Goal: Transaction & Acquisition: Purchase product/service

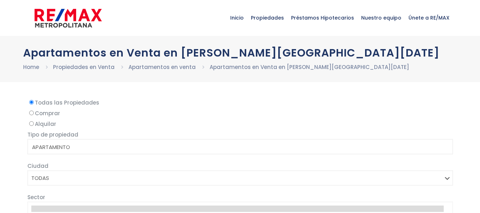
select select
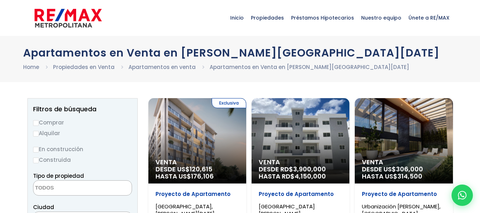
drag, startPoint x: 36, startPoint y: 149, endPoint x: 39, endPoint y: 156, distance: 7.3
click at [36, 149] on input "En construcción" at bounding box center [36, 150] width 6 height 6
radio input "true"
click at [37, 159] on input "Construida" at bounding box center [36, 161] width 6 height 6
radio input "true"
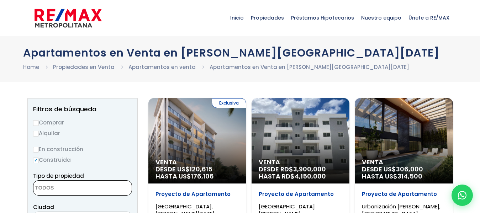
click at [63, 187] on textarea "Search" at bounding box center [67, 188] width 69 height 15
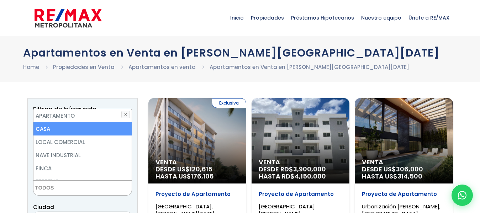
click at [44, 131] on li "CASA" at bounding box center [82, 128] width 98 height 13
select select "house"
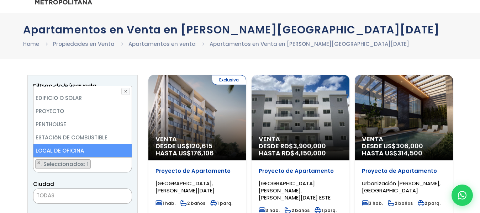
scroll to position [36, 0]
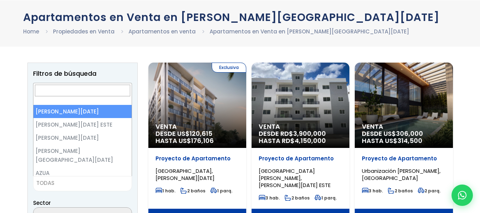
click at [122, 184] on span "TODAS" at bounding box center [82, 183] width 98 height 10
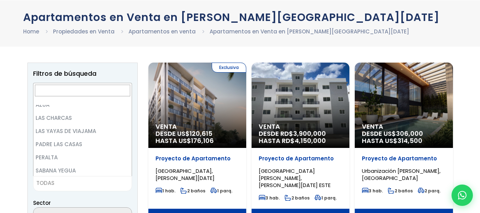
scroll to position [0, 0]
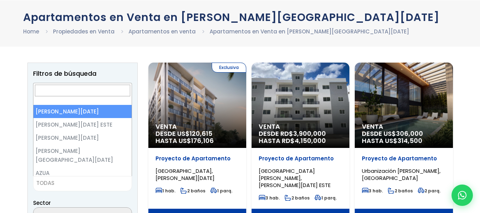
select select "1"
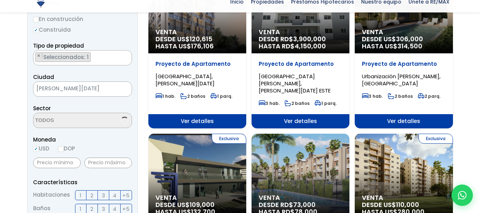
scroll to position [142, 0]
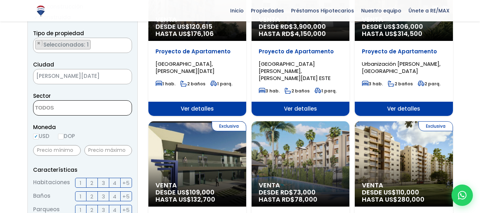
click at [109, 105] on span at bounding box center [82, 107] width 99 height 15
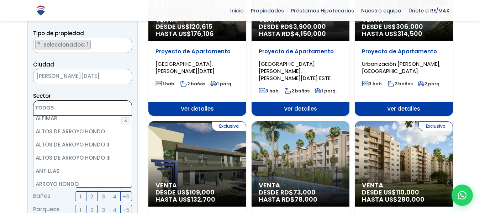
scroll to position [71, 0]
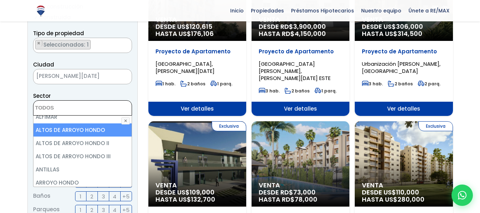
click at [93, 130] on li "ALTOS DE ARROYO HONDO" at bounding box center [82, 129] width 98 height 13
select select "19"
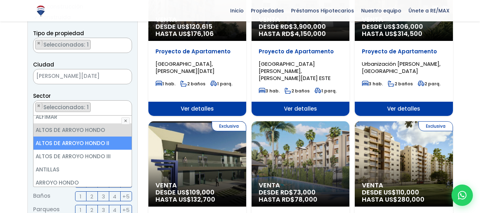
click at [96, 139] on li "ALTOS DE ARROYO HONDO II" at bounding box center [82, 143] width 98 height 13
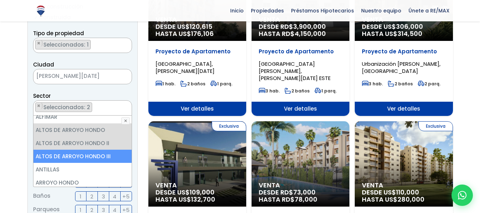
click at [98, 156] on li "ALTOS DE ARROYO HONDO III" at bounding box center [82, 156] width 98 height 13
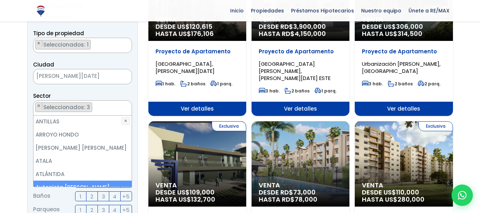
scroll to position [107, 0]
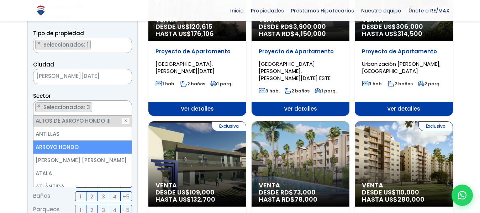
click at [76, 146] on li "ARROYO HONDO" at bounding box center [82, 147] width 98 height 13
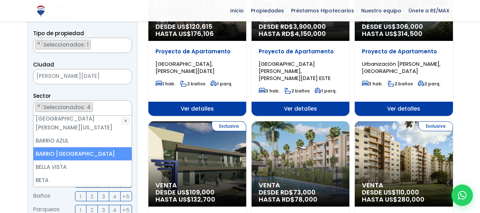
scroll to position [214, 0]
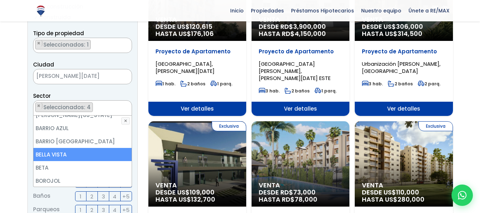
click at [68, 148] on li "BELLA VISTA" at bounding box center [82, 154] width 98 height 13
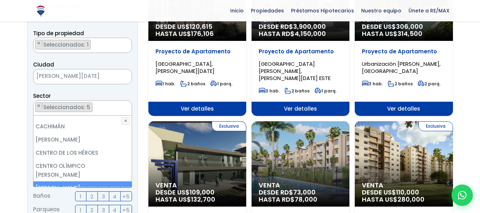
scroll to position [391, 0]
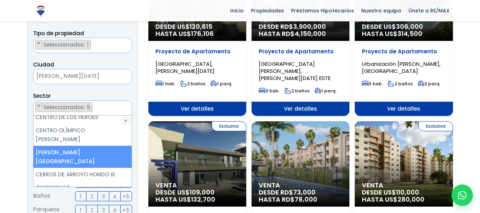
click at [102, 146] on li "CERROS DE ARROYO HONDO" at bounding box center [82, 157] width 98 height 22
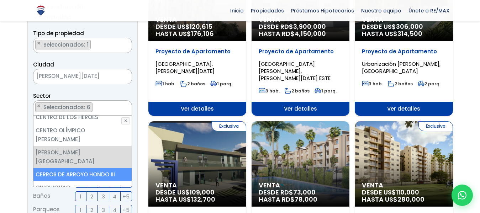
click at [105, 168] on li "CERROS DE ARROYO HONDO III" at bounding box center [82, 174] width 98 height 13
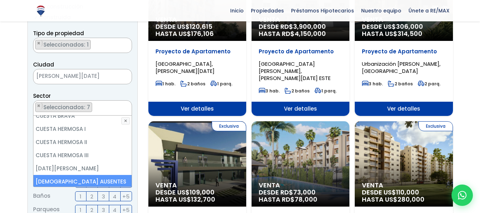
scroll to position [641, 0]
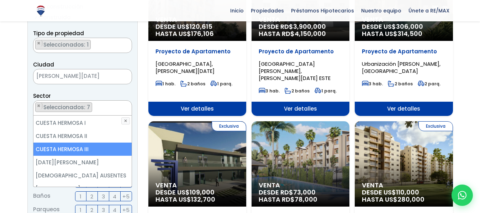
click at [77, 143] on li "CUESTA HERMOSA III" at bounding box center [82, 149] width 98 height 13
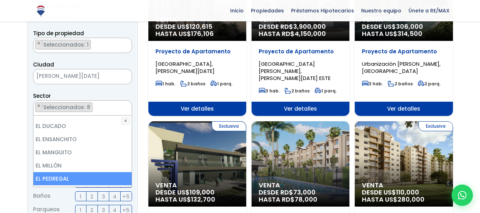
scroll to position [783, 0]
click at [47, 172] on li "EL MILLÓN" at bounding box center [82, 178] width 98 height 13
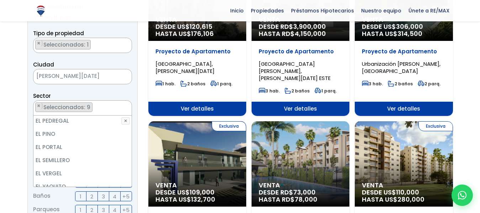
scroll to position [854, 0]
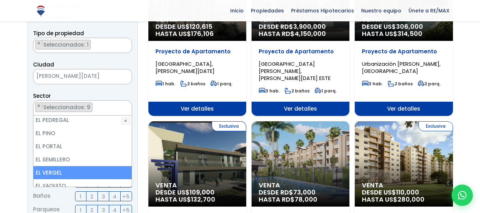
click at [53, 166] on li "EL VERGEL" at bounding box center [82, 172] width 98 height 13
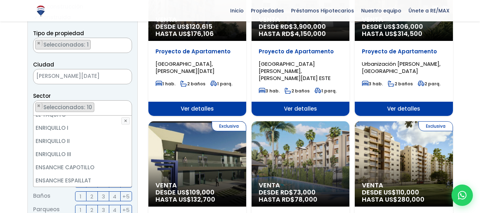
scroll to position [961, 0]
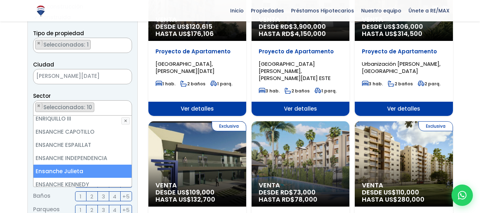
click at [78, 165] on li "Ensanche Julieta" at bounding box center [82, 171] width 98 height 13
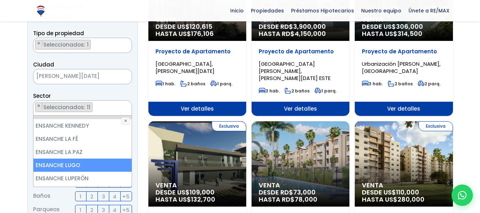
scroll to position [1032, 0]
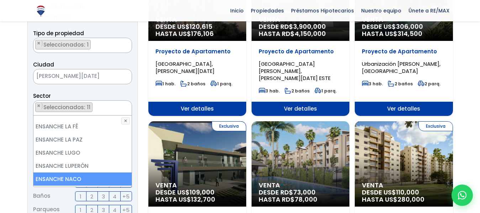
click at [79, 173] on li "ENSANCHE NACO" at bounding box center [82, 179] width 98 height 13
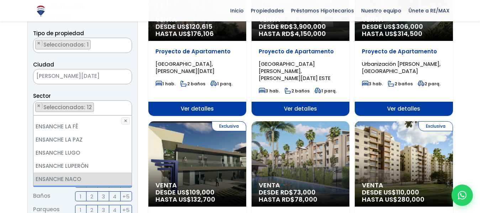
click at [87, 186] on li "ENSANCHE SERRALLES" at bounding box center [82, 192] width 98 height 13
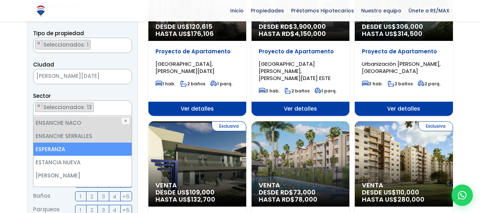
scroll to position [1103, 0]
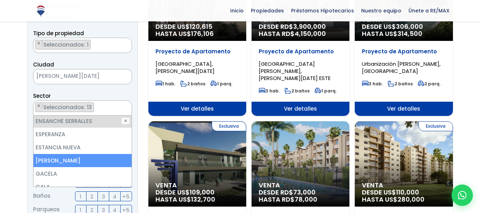
click at [84, 154] on li "EVARISTO MORALES" at bounding box center [82, 160] width 98 height 13
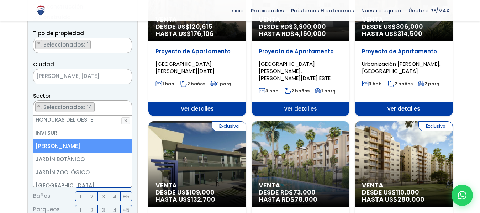
scroll to position [1317, 0]
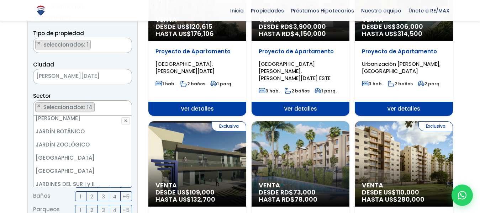
click at [93, 191] on li "[PERSON_NAME]" at bounding box center [82, 197] width 98 height 13
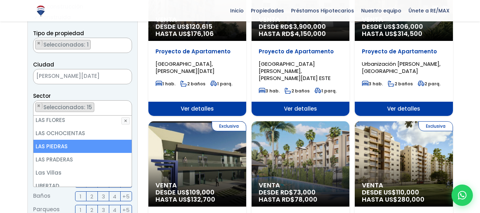
scroll to position [1851, 0]
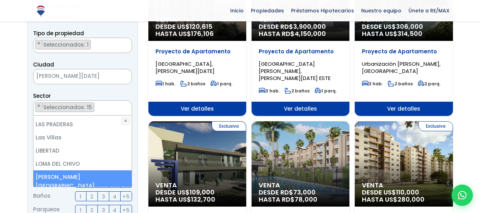
click at [93, 170] on li "[PERSON_NAME][GEOGRAPHIC_DATA]" at bounding box center [82, 181] width 98 height 22
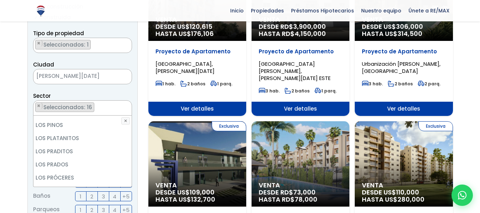
scroll to position [2171, 0]
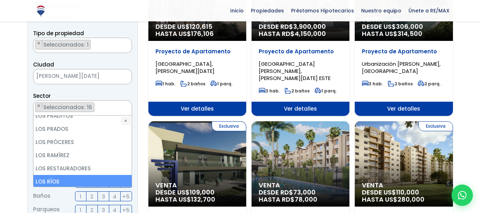
click at [84, 175] on li "LOS RÍOS" at bounding box center [82, 181] width 98 height 13
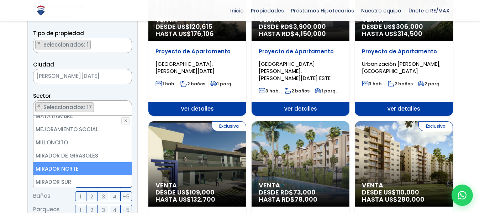
scroll to position [2420, 0]
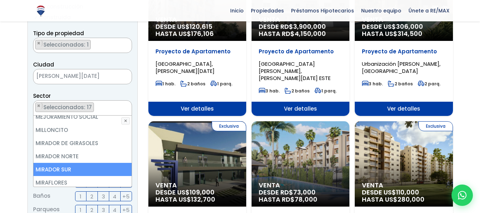
click at [75, 163] on li "MIRADOR SUR" at bounding box center [82, 169] width 98 height 13
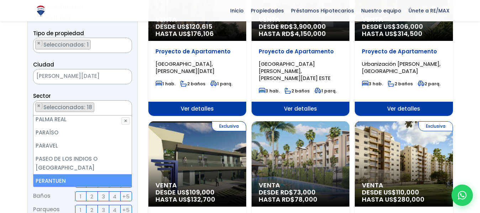
scroll to position [2598, 0]
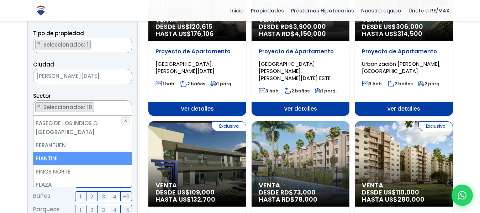
click at [77, 152] on li "PIANTINI" at bounding box center [82, 158] width 98 height 13
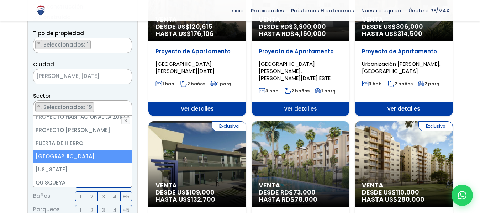
scroll to position [2705, 0]
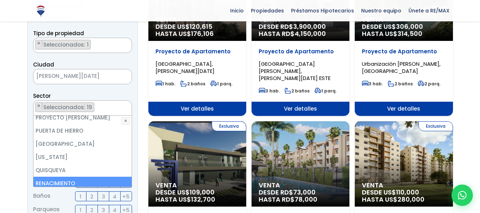
click at [104, 177] on li "RENACIMIENTO" at bounding box center [82, 183] width 98 height 13
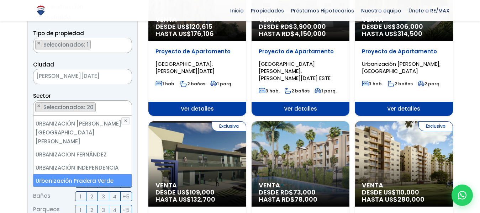
scroll to position [3203, 0]
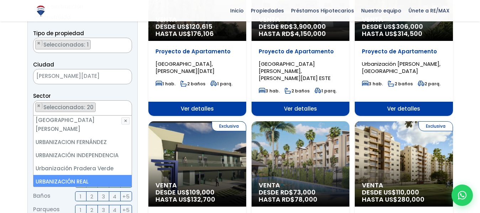
click at [82, 175] on li "URBANIZACIÓN REAL" at bounding box center [82, 181] width 98 height 13
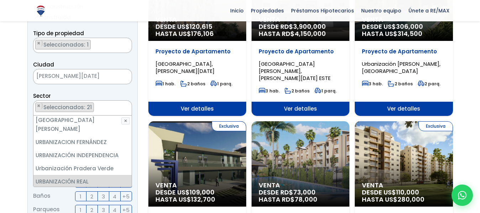
click at [80, 201] on li "Viejo Arroyo Hondo" at bounding box center [82, 207] width 98 height 13
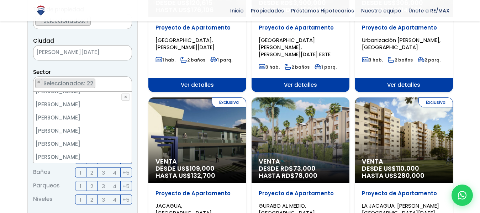
scroll to position [178, 0]
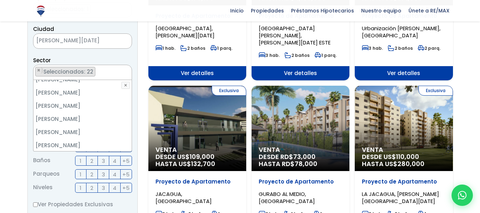
click at [102, 161] on span "3" at bounding box center [103, 161] width 3 height 9
click at [0, 0] on input "3" at bounding box center [0, 0] width 0 height 0
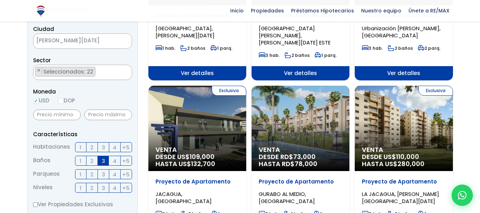
click at [93, 174] on span "2" at bounding box center [91, 174] width 3 height 9
click at [0, 0] on input "2" at bounding box center [0, 0] width 0 height 0
click at [102, 145] on span "3" at bounding box center [103, 147] width 3 height 9
click at [0, 0] on input "3" at bounding box center [0, 0] width 0 height 0
click at [91, 189] on span "2" at bounding box center [91, 188] width 3 height 9
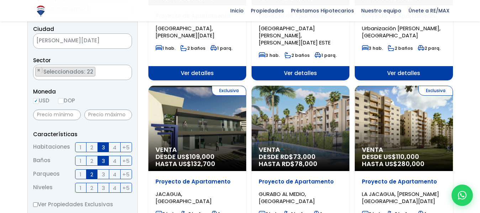
click at [0, 0] on input "2" at bounding box center [0, 0] width 0 height 0
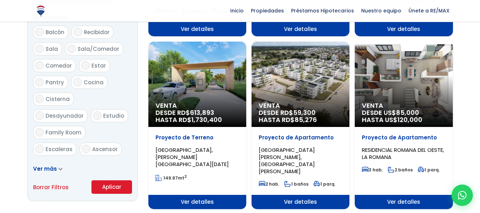
scroll to position [391, 0]
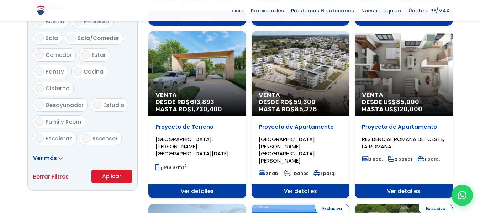
click at [113, 177] on button "Aplicar" at bounding box center [111, 177] width 41 height 14
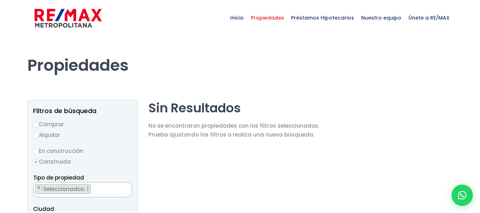
scroll to position [1989, 0]
select select "19"
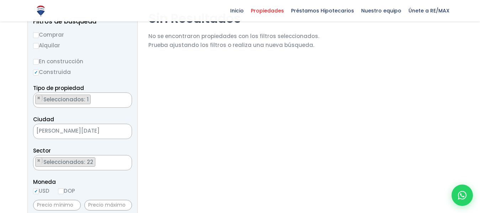
scroll to position [71, 0]
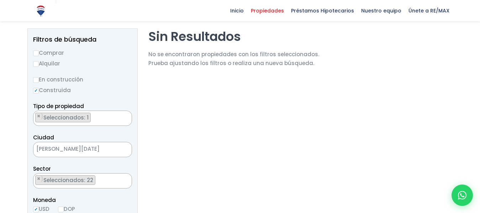
click at [35, 80] on input "En construcción" at bounding box center [36, 80] width 6 height 6
radio input "true"
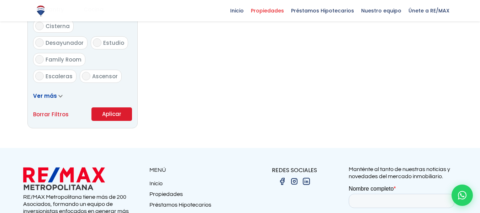
scroll to position [463, 0]
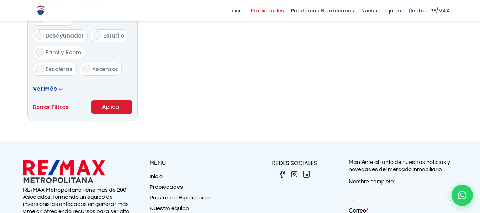
click at [117, 104] on button "Aplicar" at bounding box center [111, 107] width 41 height 14
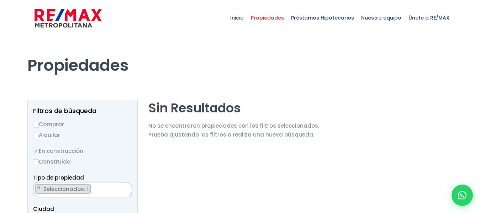
scroll to position [1989, 0]
select select "19"
click at [36, 126] on input "Comprar" at bounding box center [36, 125] width 6 height 6
radio input "true"
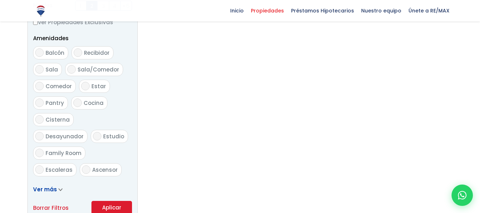
scroll to position [391, 0]
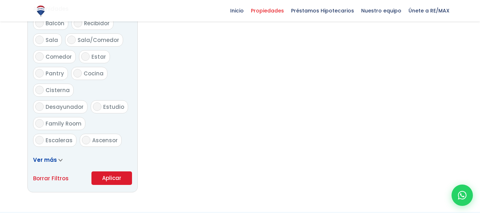
click at [112, 176] on button "Aplicar" at bounding box center [111, 179] width 41 height 14
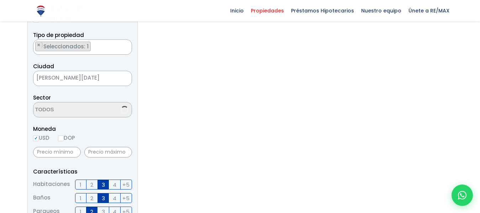
select select "19"
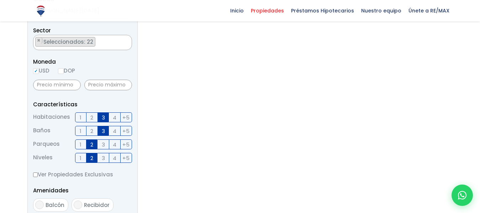
scroll to position [1989, 0]
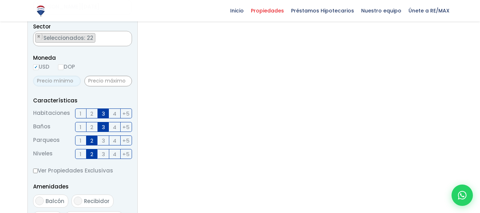
click at [68, 83] on input "text" at bounding box center [57, 81] width 48 height 11
click at [114, 81] on input "text" at bounding box center [108, 81] width 48 height 11
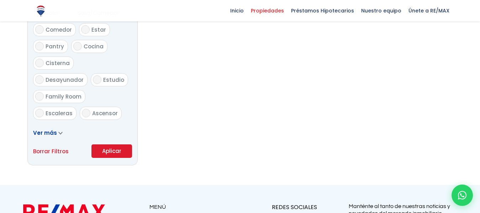
scroll to position [427, 0]
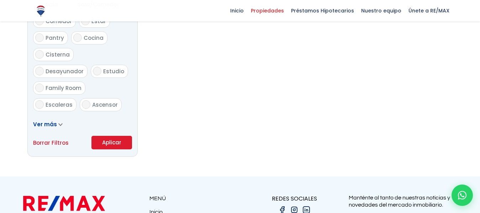
type input "250,000"
click at [110, 141] on button "Aplicar" at bounding box center [111, 143] width 41 height 14
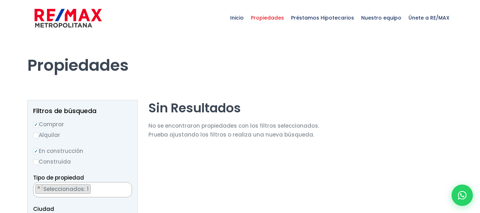
select select "19"
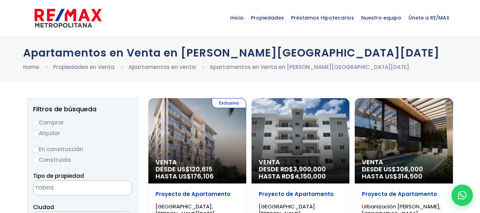
select select
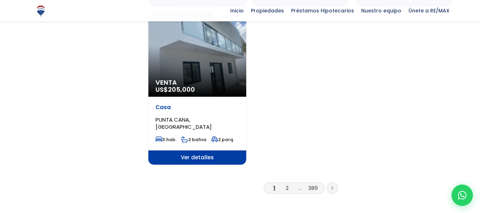
scroll to position [890, 0]
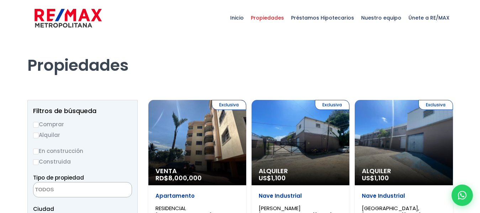
select select
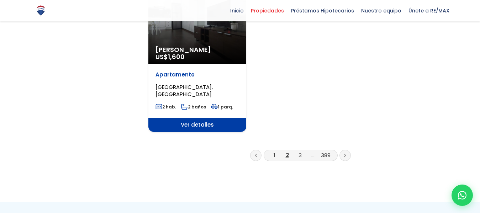
scroll to position [997, 0]
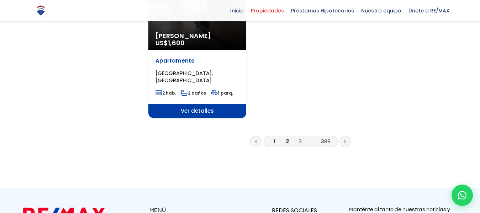
click at [348, 136] on link at bounding box center [345, 141] width 11 height 11
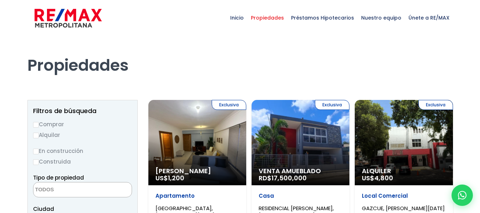
select select
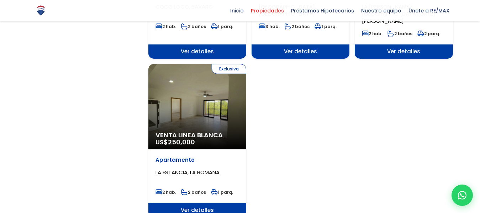
scroll to position [890, 0]
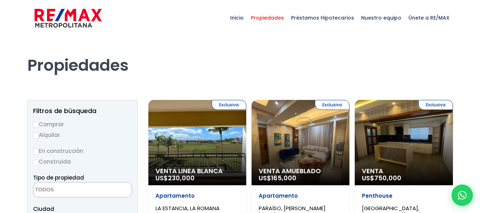
select select
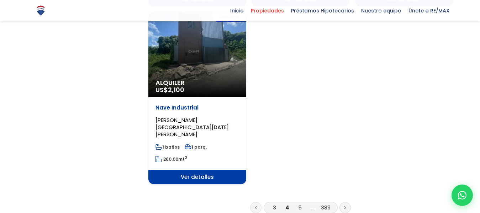
scroll to position [925, 0]
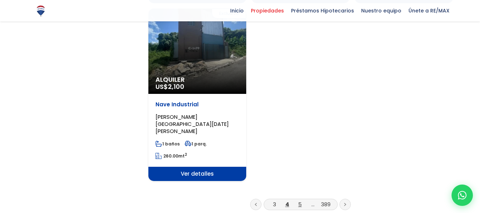
click at [299, 201] on link "5" at bounding box center [300, 204] width 4 height 7
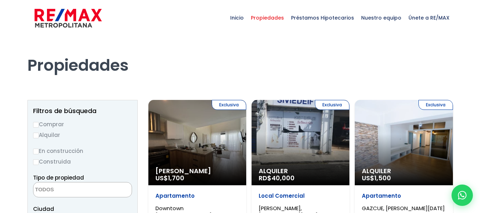
select select
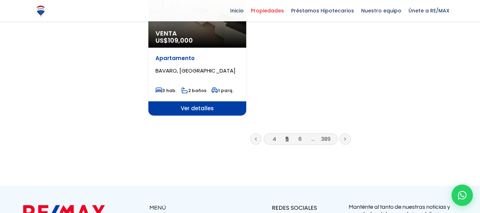
scroll to position [997, 0]
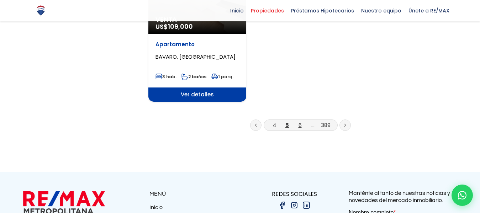
click at [300, 121] on link "6" at bounding box center [300, 124] width 3 height 7
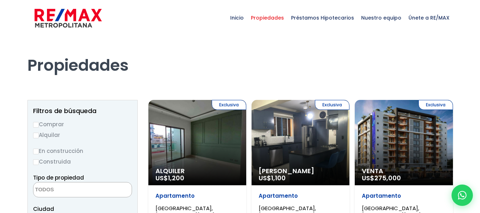
select select
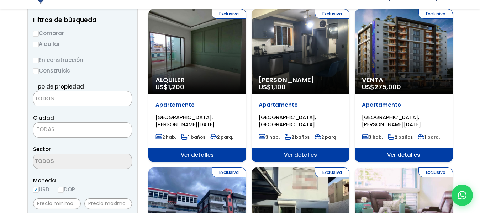
scroll to position [107, 0]
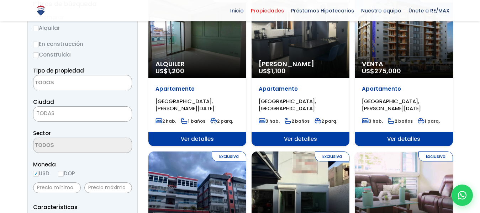
click at [124, 111] on span "TODAS" at bounding box center [82, 113] width 99 height 15
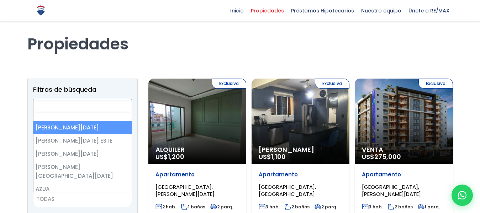
scroll to position [0, 0]
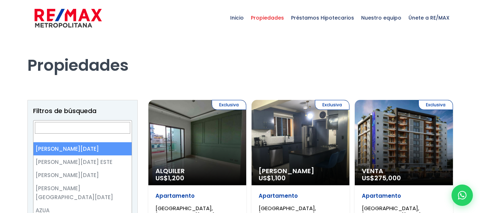
select select "1"
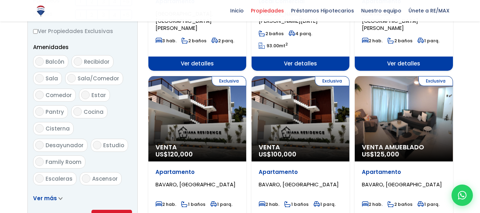
scroll to position [449, 0]
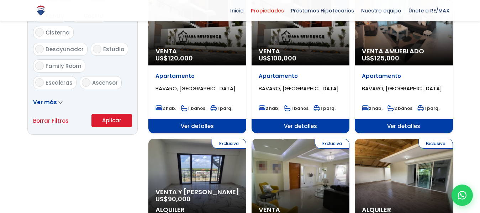
drag, startPoint x: 108, startPoint y: 122, endPoint x: 252, endPoint y: 121, distance: 144.1
click at [108, 121] on button "Aplicar" at bounding box center [111, 121] width 41 height 14
click at [115, 119] on button "Aplicar" at bounding box center [111, 121] width 41 height 14
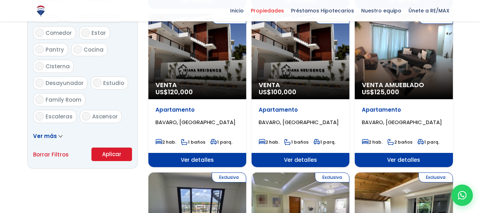
scroll to position [414, 0]
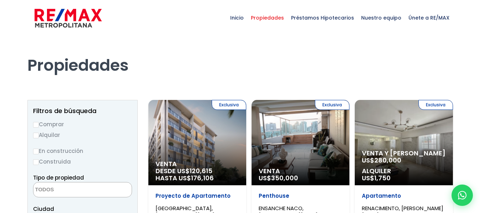
select select
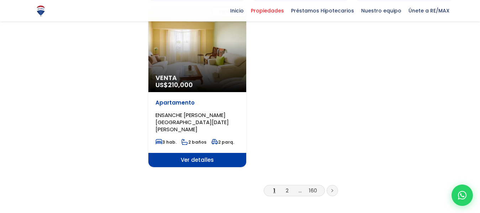
scroll to position [925, 0]
click at [331, 185] on link at bounding box center [332, 190] width 11 height 11
click at [287, 186] on link "2" at bounding box center [287, 189] width 3 height 7
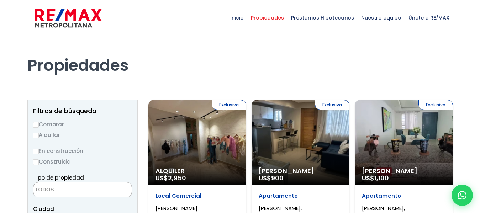
select select
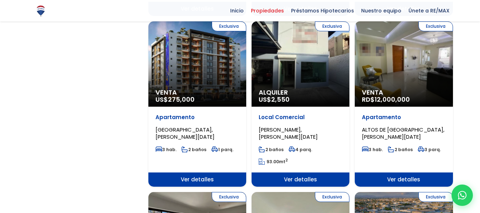
scroll to position [569, 0]
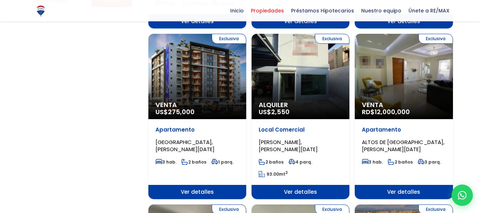
click at [403, 72] on div "Exclusiva Venta RD$ 12,000,000" at bounding box center [404, 76] width 98 height 85
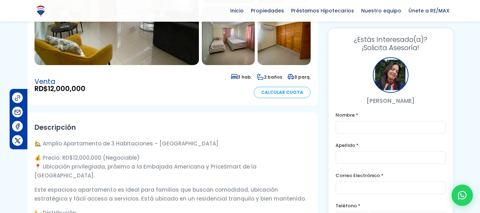
scroll to position [36, 0]
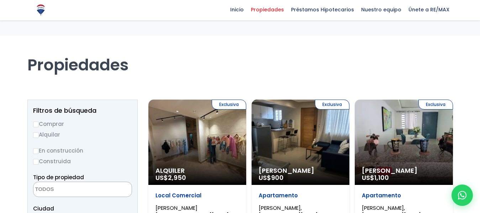
select select
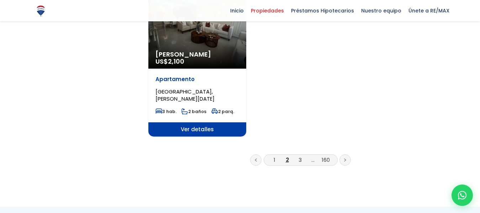
scroll to position [961, 0]
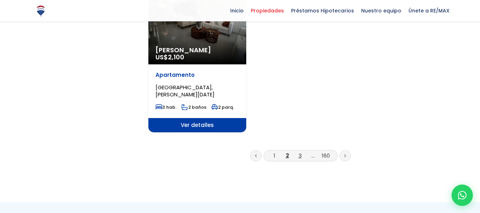
click at [301, 152] on link "3" at bounding box center [300, 155] width 3 height 7
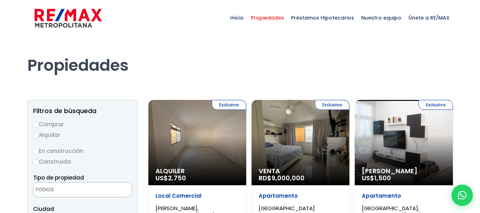
select select
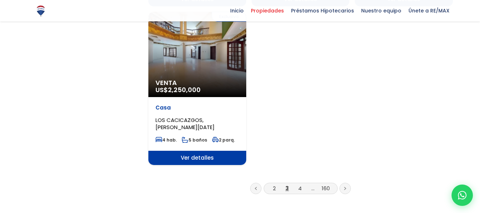
scroll to position [925, 0]
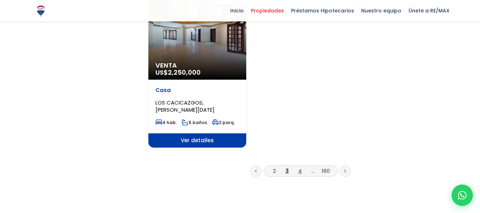
click at [299, 167] on link "4" at bounding box center [300, 170] width 4 height 7
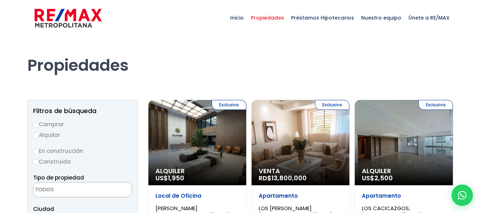
select select
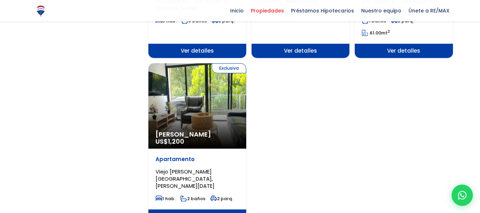
scroll to position [925, 0]
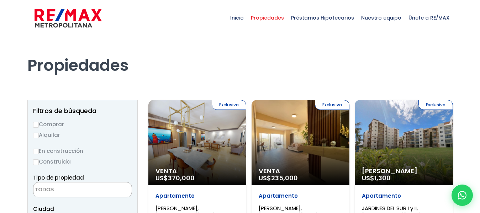
select select
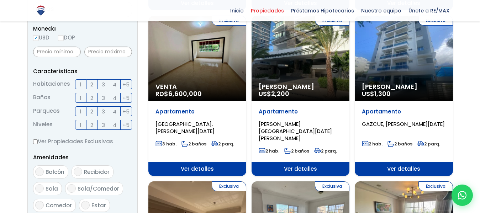
scroll to position [356, 0]
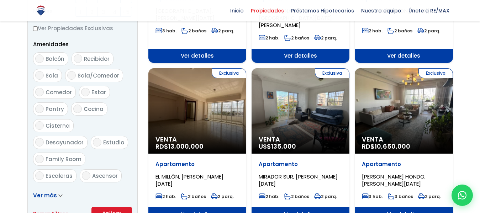
click at [393, 106] on div "Exclusiva Venta RD$ 10,650,000" at bounding box center [404, 110] width 98 height 85
